Goal: Task Accomplishment & Management: Manage account settings

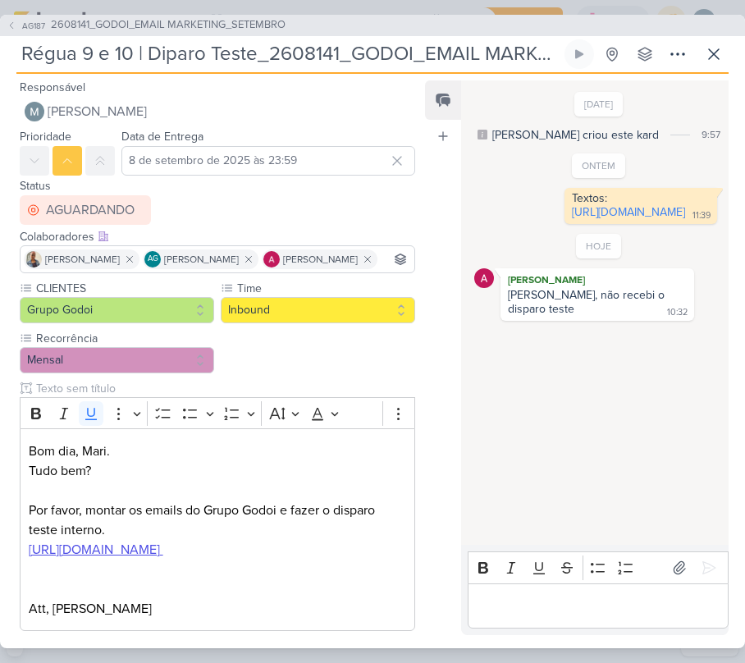
scroll to position [109, 0]
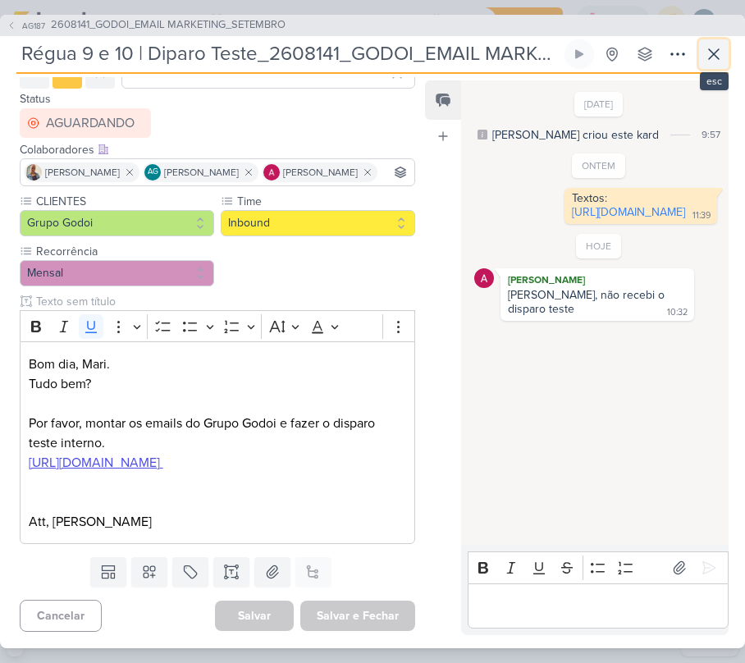
click at [723, 61] on button at bounding box center [714, 54] width 30 height 30
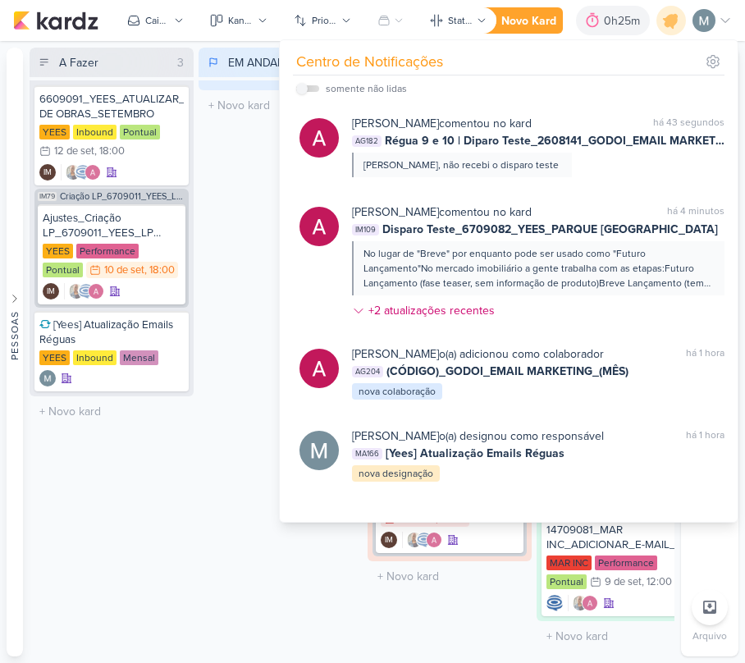
click at [214, 217] on div "EM ANDAMENTO 0 Mover Para Esquerda Mover Para Direita [GEOGRAPHIC_DATA] O títul…" at bounding box center [280, 352] width 164 height 608
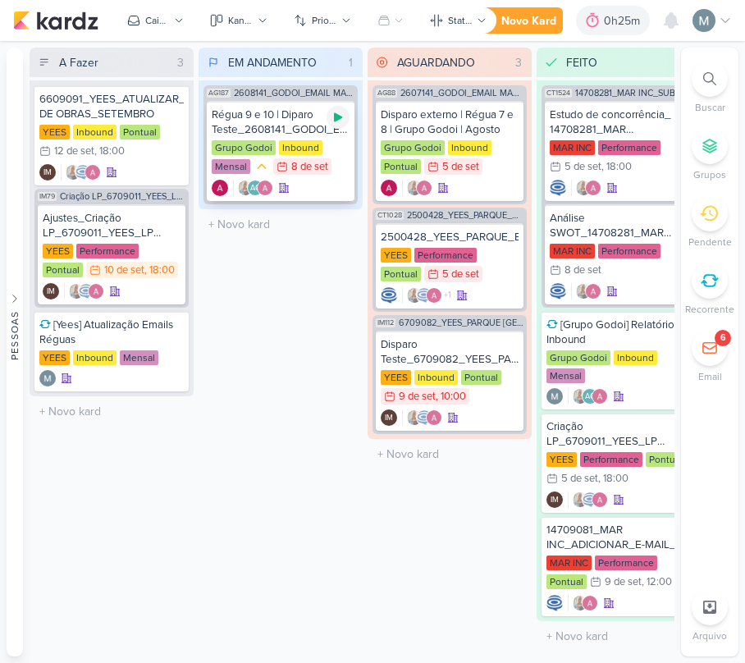
click at [344, 112] on div at bounding box center [337, 117] width 23 height 23
click at [605, 34] on div "0h25m" at bounding box center [613, 21] width 74 height 30
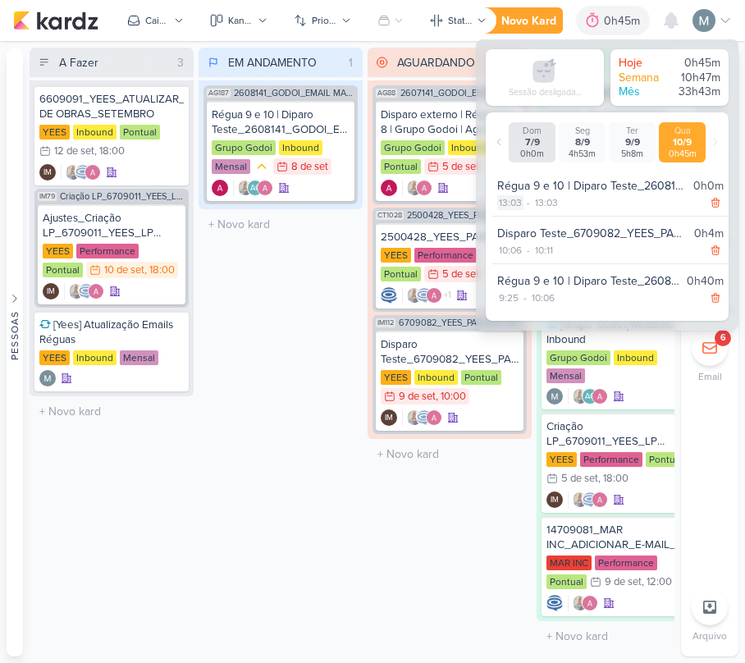
click at [512, 207] on div "13:03" at bounding box center [510, 202] width 26 height 15
select select "13"
select select "3"
click at [517, 226] on select "00 01 02 03 04 05 06 07 08 09 10 11 12 13 14 15 16 17 18 19 20 21 22 23" at bounding box center [508, 223] width 23 height 20
select select "10"
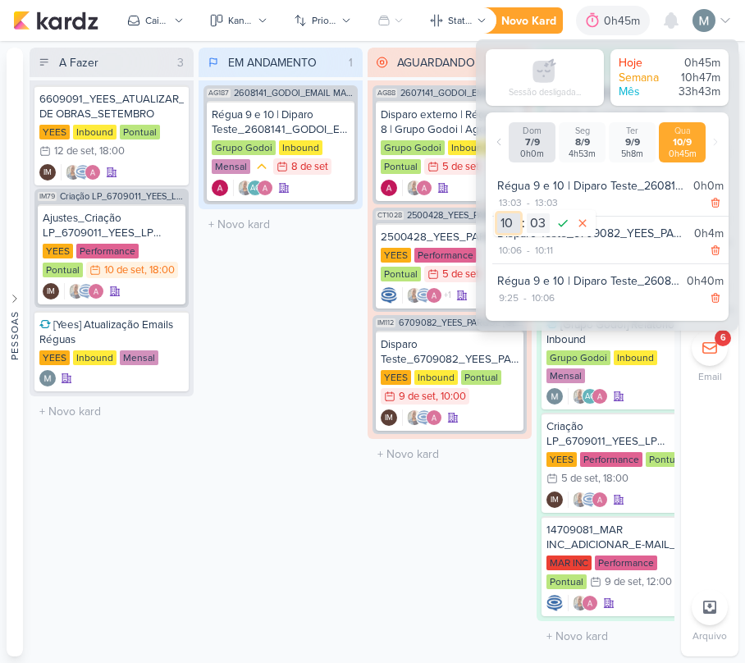
click at [497, 213] on select "00 01 02 03 04 05 06 07 08 09 10 11 12 13 14 15 16 17 18 19 20 21 22 23" at bounding box center [508, 223] width 23 height 20
click at [541, 215] on select "00 01 02 03 04 05 06 07 08 09 10 11 12 13 14 15 16 17 18 19 20 21 22 23 24 25 2…" at bounding box center [537, 223] width 23 height 20
select select "12"
click at [526, 213] on select "00 01 02 03 04 05 06 07 08 09 10 11 12 13 14 15 16 17 18 19 20 21 22 23 24 25 2…" at bounding box center [537, 223] width 23 height 20
click at [558, 225] on icon at bounding box center [563, 223] width 20 height 20
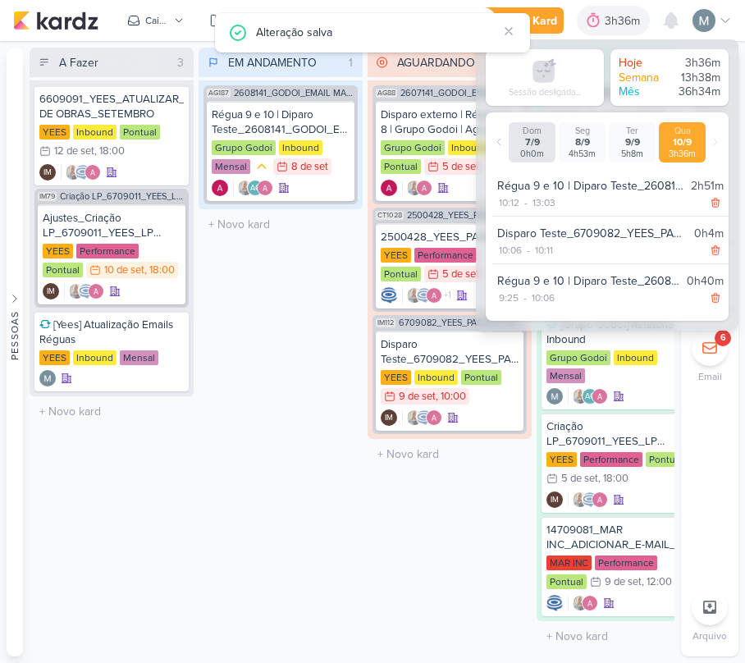
click at [271, 428] on div "EM ANDAMENTO 1 Mover Para Esquerda Mover Para Direita [GEOGRAPHIC_DATA] AG187 2…" at bounding box center [280, 352] width 164 height 608
